Goal: Navigation & Orientation: Find specific page/section

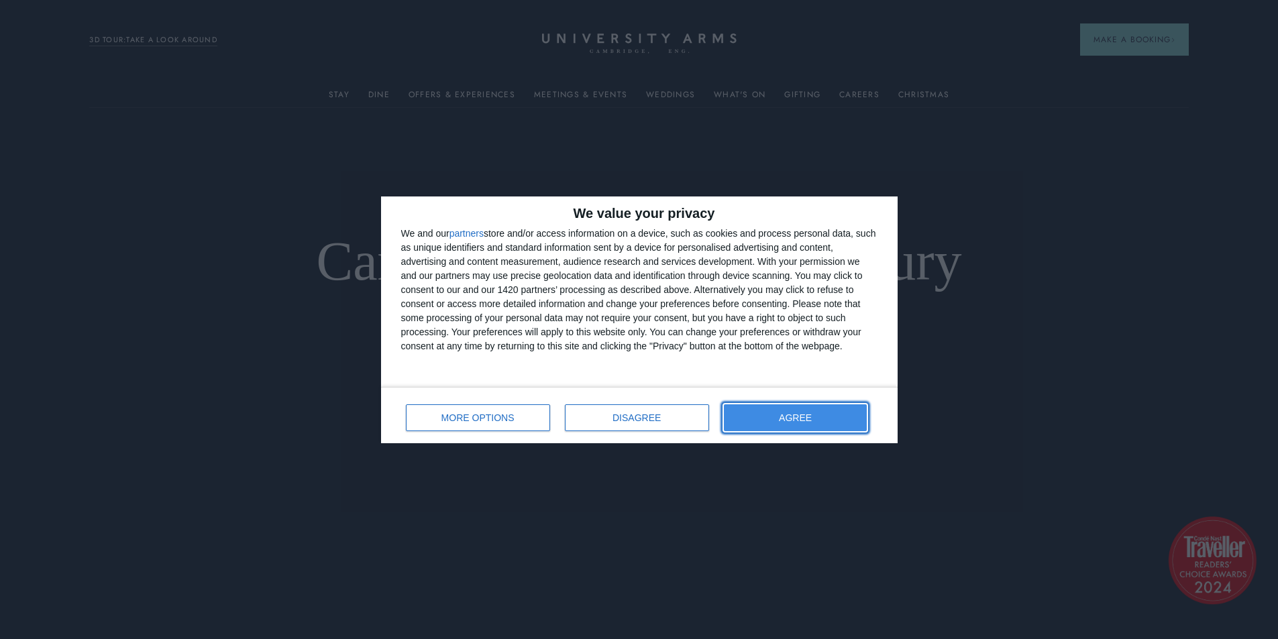
click at [807, 418] on span "AGREE" at bounding box center [795, 417] width 33 height 9
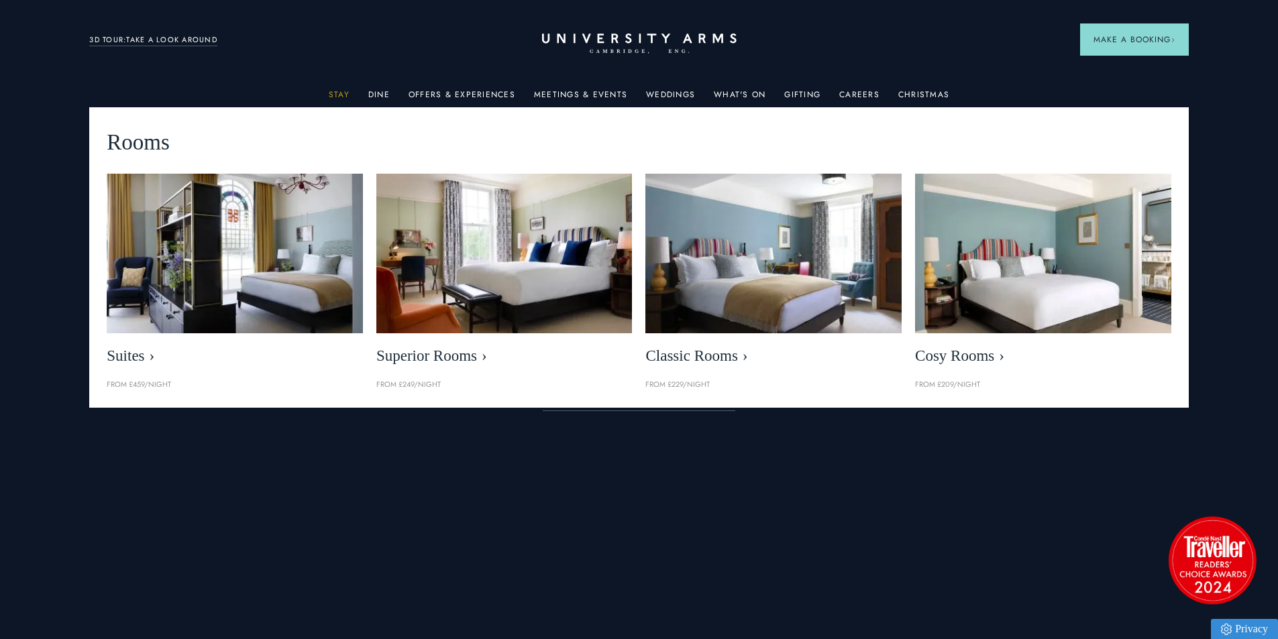
click at [345, 97] on link "Stay" at bounding box center [339, 98] width 21 height 17
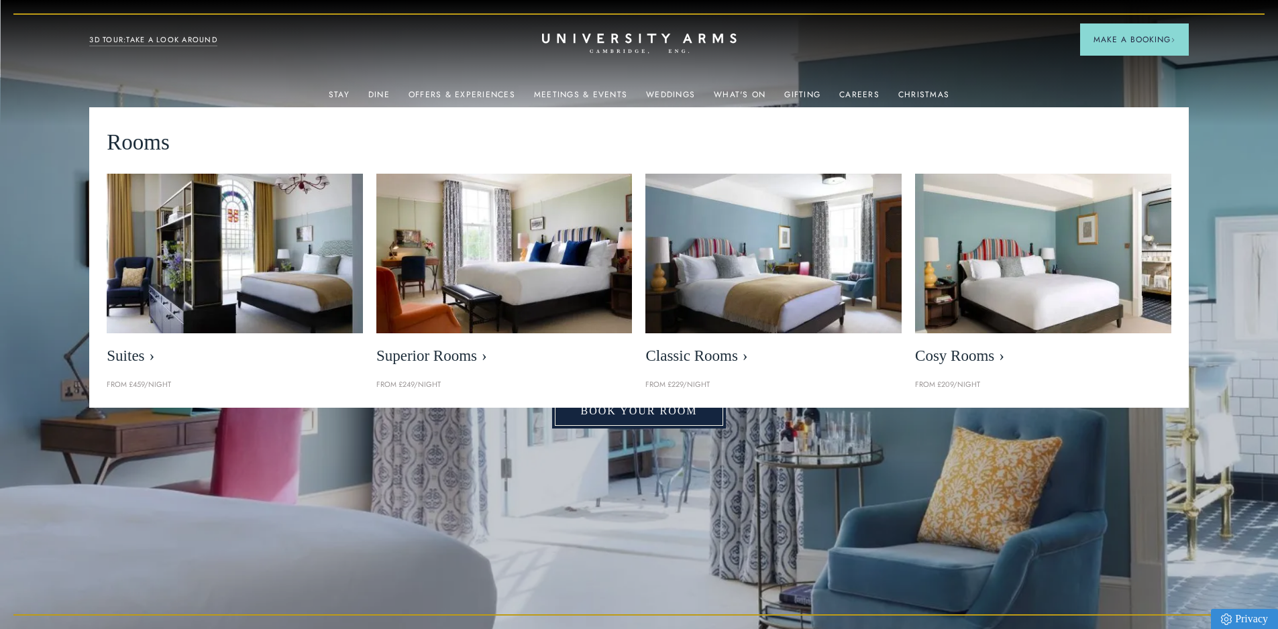
click at [606, 417] on link "Book Your Room" at bounding box center [638, 411] width 173 height 35
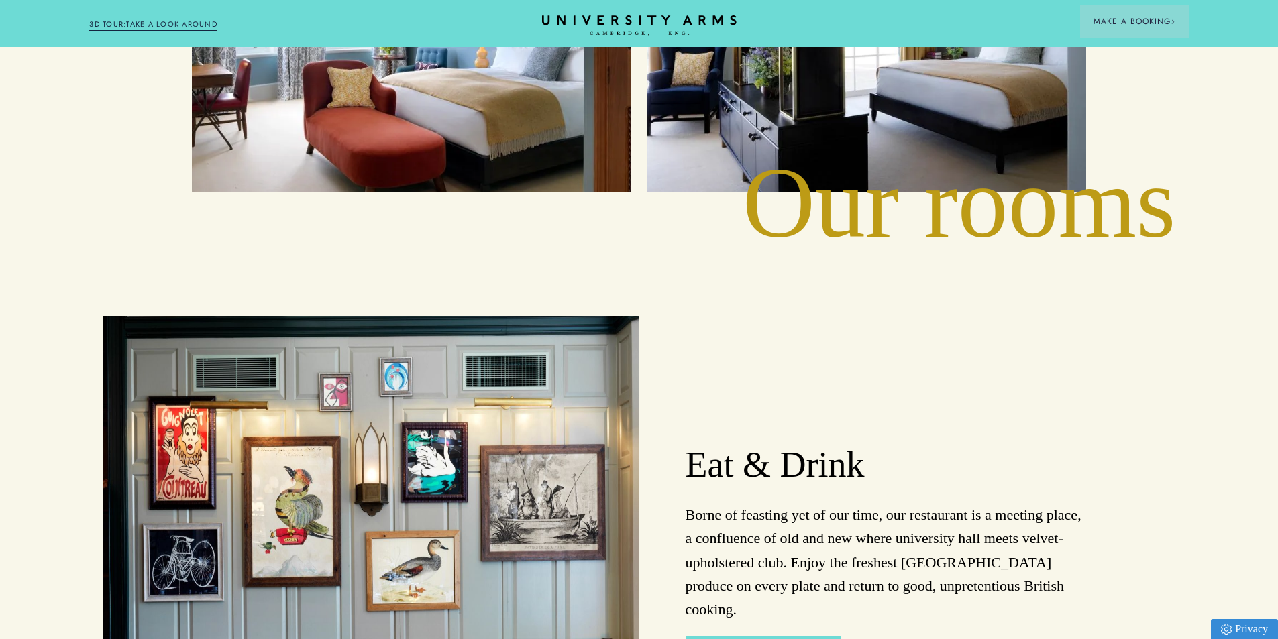
scroll to position [2214, 0]
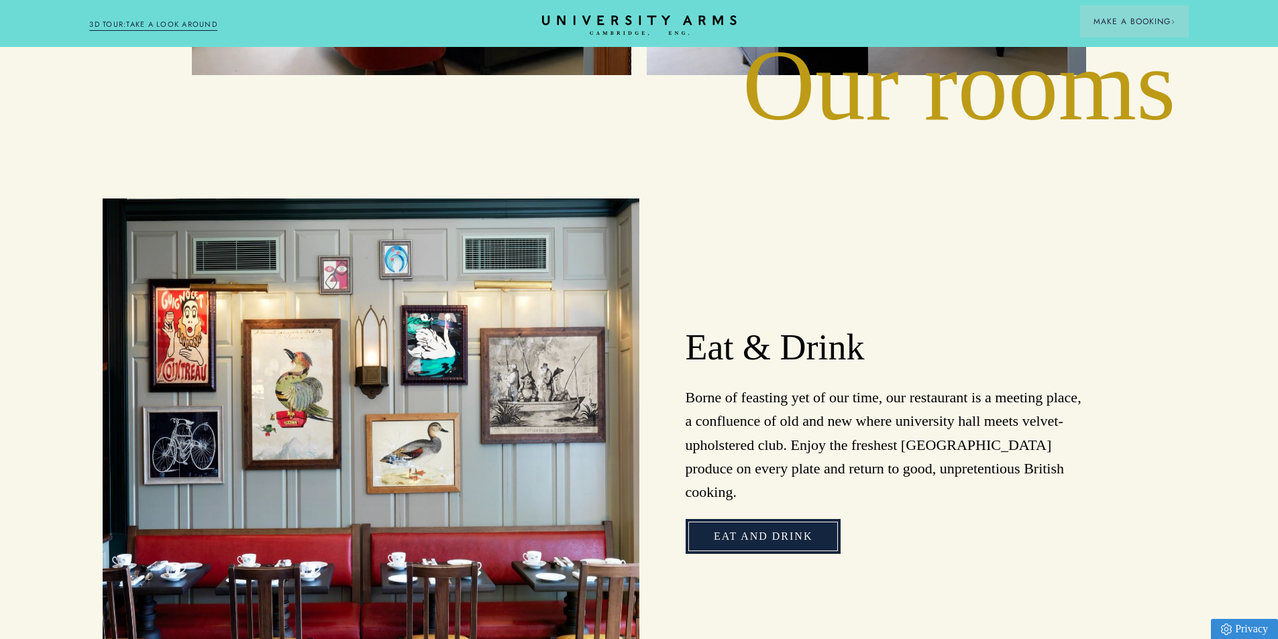
click at [782, 519] on link "Eat and Drink" at bounding box center [763, 536] width 155 height 35
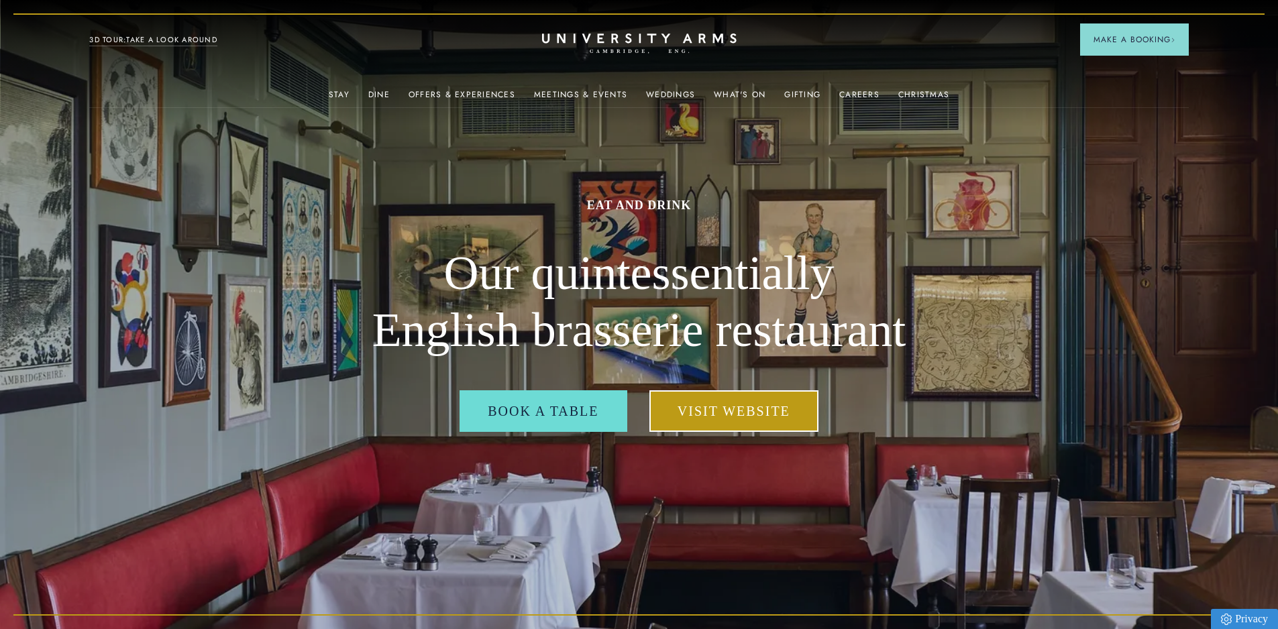
click at [743, 415] on link "Visit Website" at bounding box center [733, 411] width 169 height 42
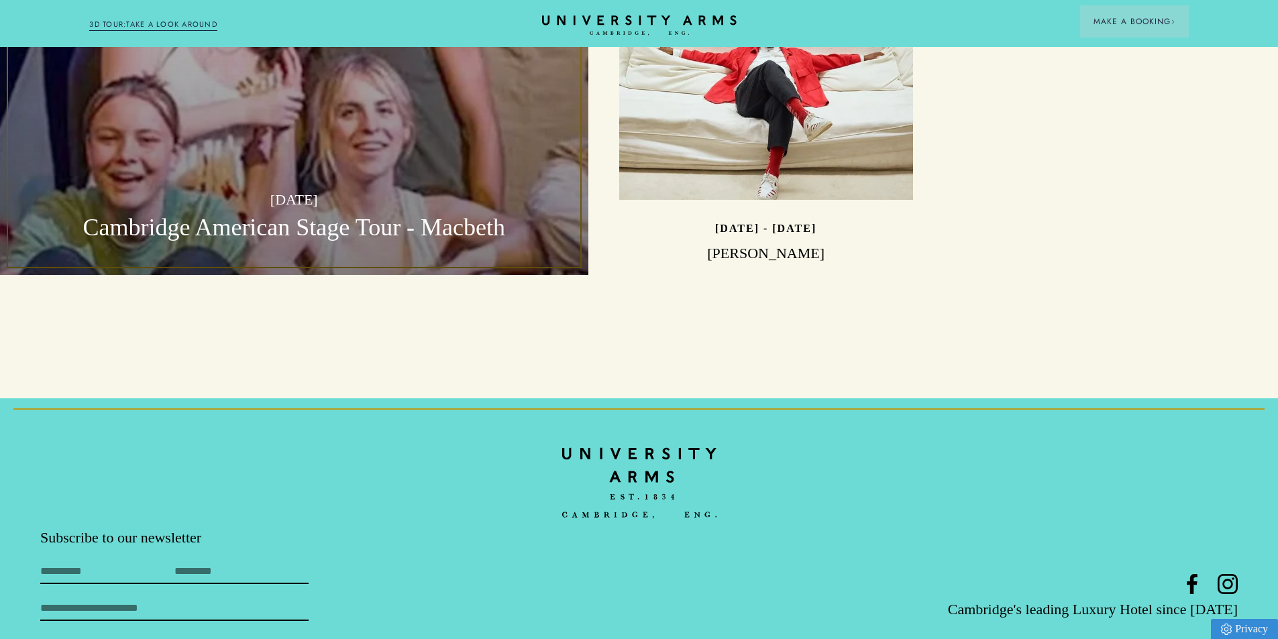
scroll to position [4240, 0]
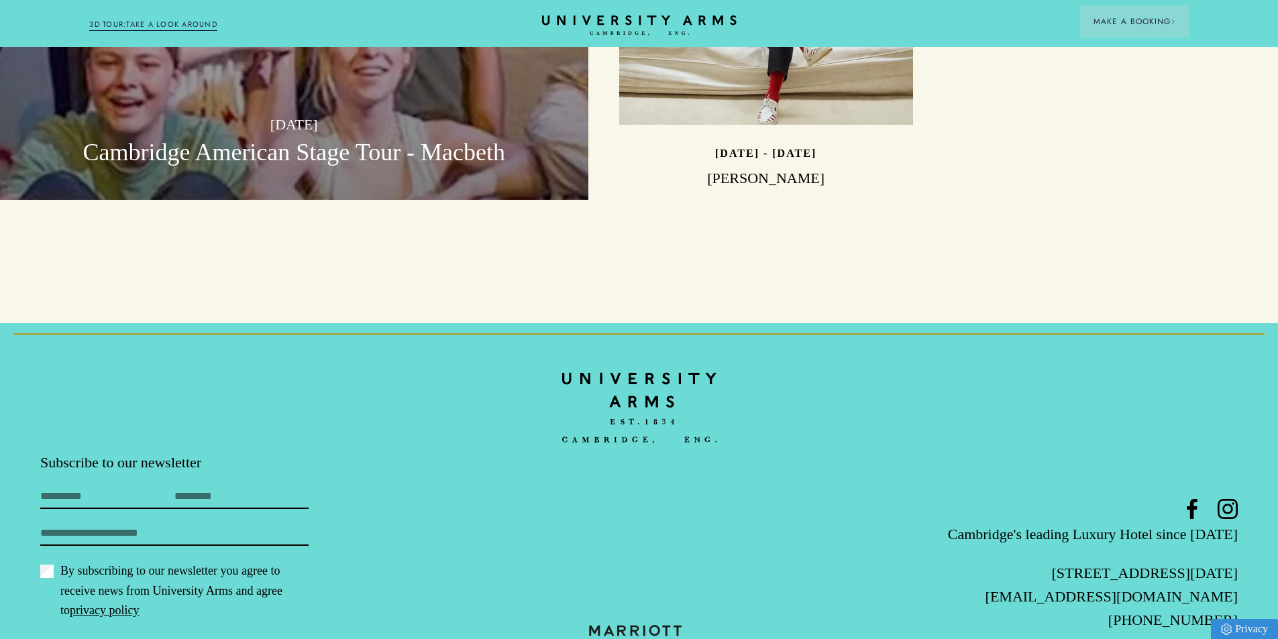
click at [1100, 389] on footer "Subscribe to our newsletter First Name Last Name Email By subscribing to our ne…" at bounding box center [639, 513] width 1278 height 381
